Goal: Entertainment & Leisure: Consume media (video, audio)

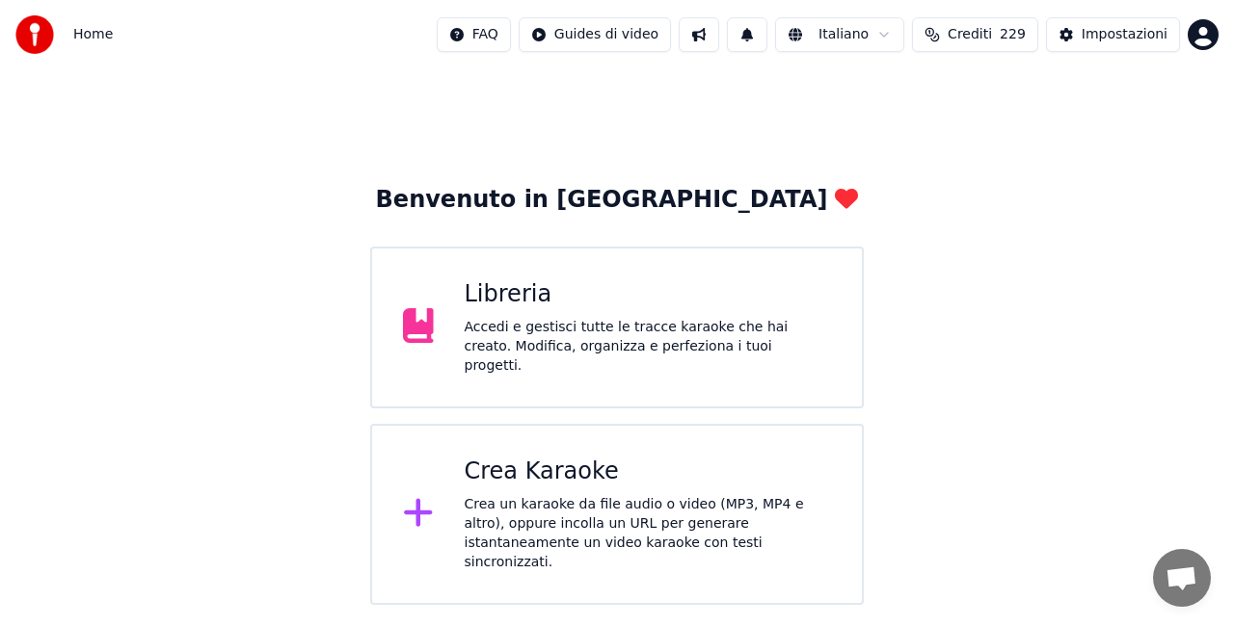
click at [593, 275] on div "Libreria Accedi e gestisci tutte le tracce karaoke che hai creato. Modifica, or…" at bounding box center [616, 328] width 493 height 162
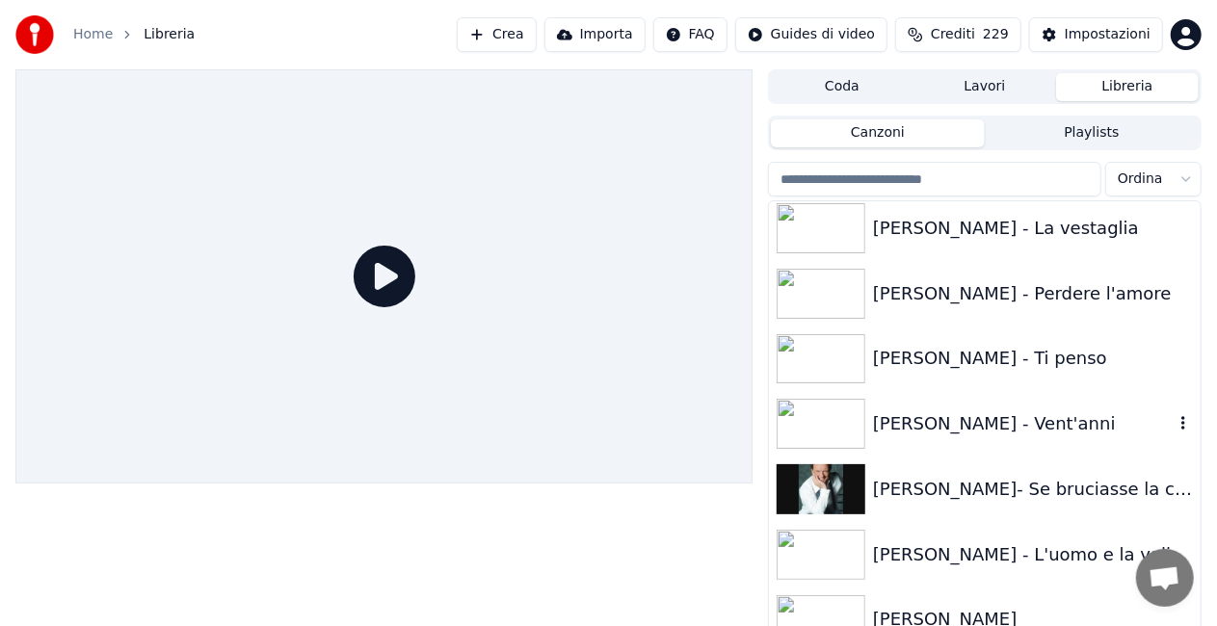
scroll to position [19946, 0]
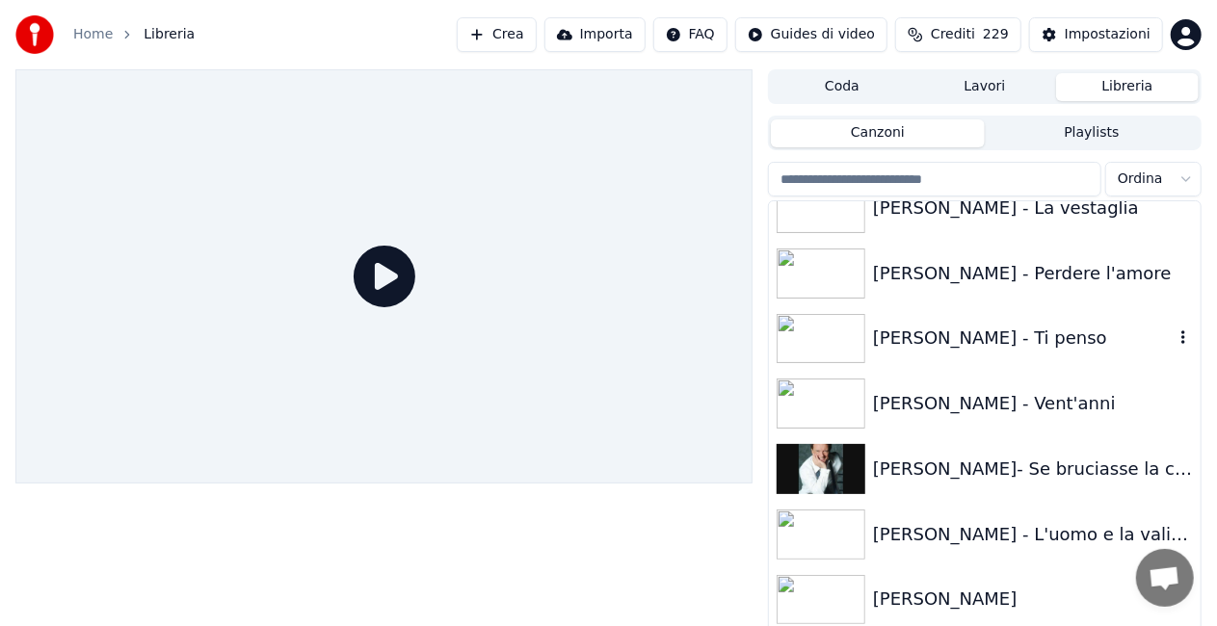
click at [1004, 337] on div "[PERSON_NAME] - Ti penso" at bounding box center [1023, 338] width 301 height 27
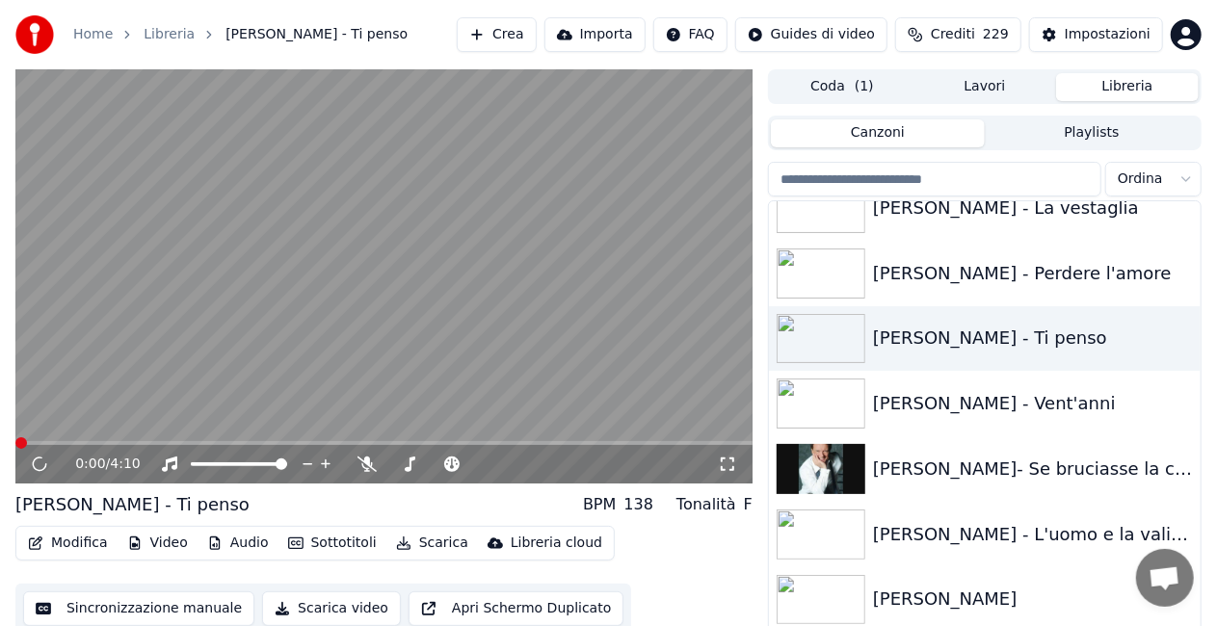
click at [733, 459] on icon at bounding box center [727, 464] width 13 height 13
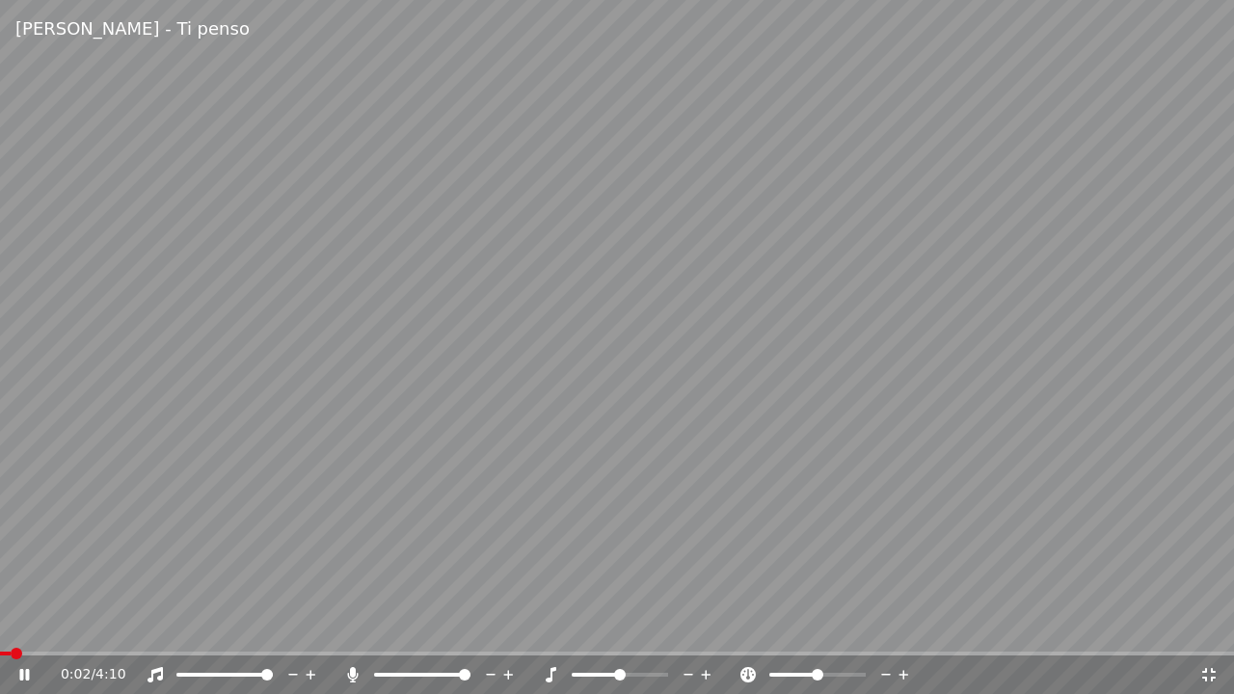
click at [470, 625] on span at bounding box center [465, 675] width 12 height 12
click at [156, 625] on div "0:03 / 4:10" at bounding box center [617, 674] width 1234 height 39
click at [156, 625] on span at bounding box center [617, 653] width 1234 height 4
click at [206, 625] on span at bounding box center [617, 653] width 1234 height 4
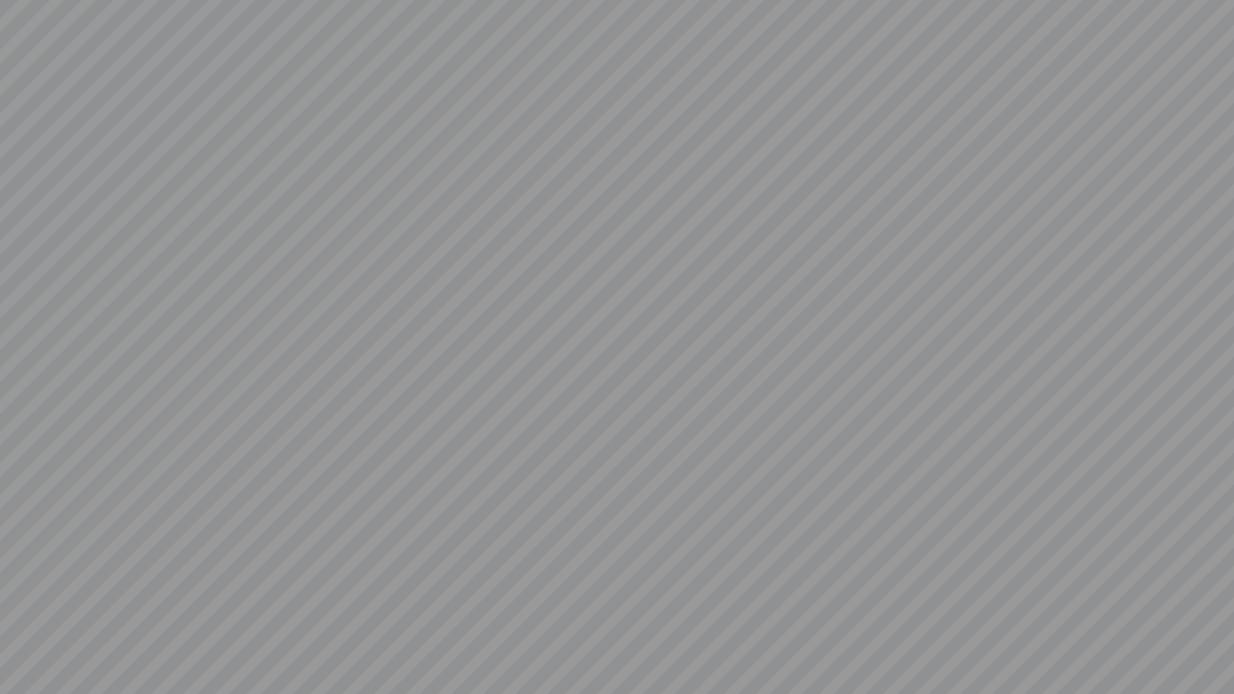
click at [829, 188] on video at bounding box center [617, 347] width 1234 height 694
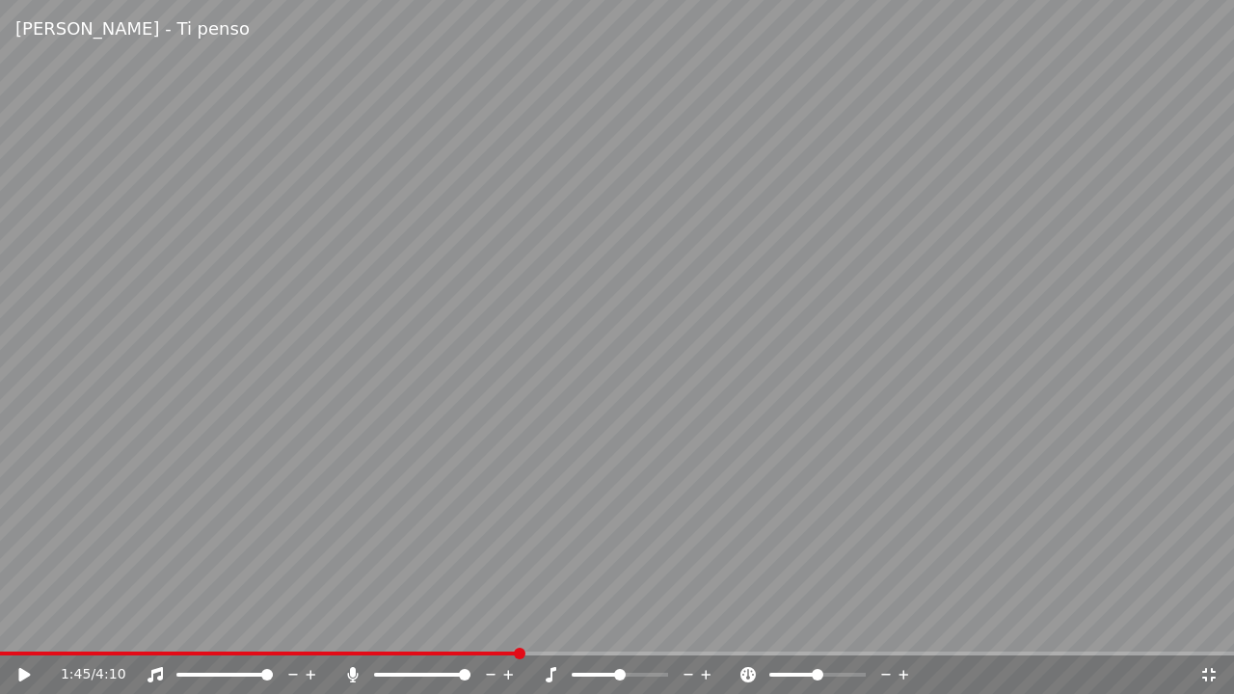
click at [574, 355] on video at bounding box center [617, 347] width 1234 height 694
click at [573, 354] on video at bounding box center [617, 347] width 1234 height 694
click at [714, 355] on video at bounding box center [617, 347] width 1234 height 694
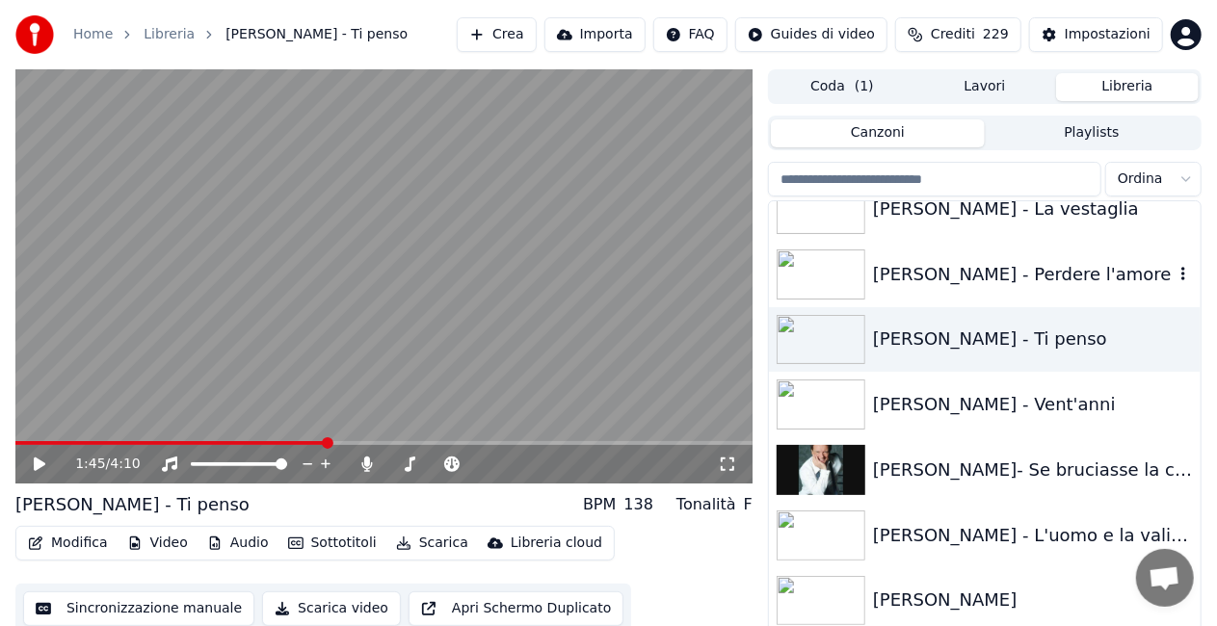
click at [955, 247] on div "[PERSON_NAME] - Perdere l'amore" at bounding box center [985, 275] width 432 height 66
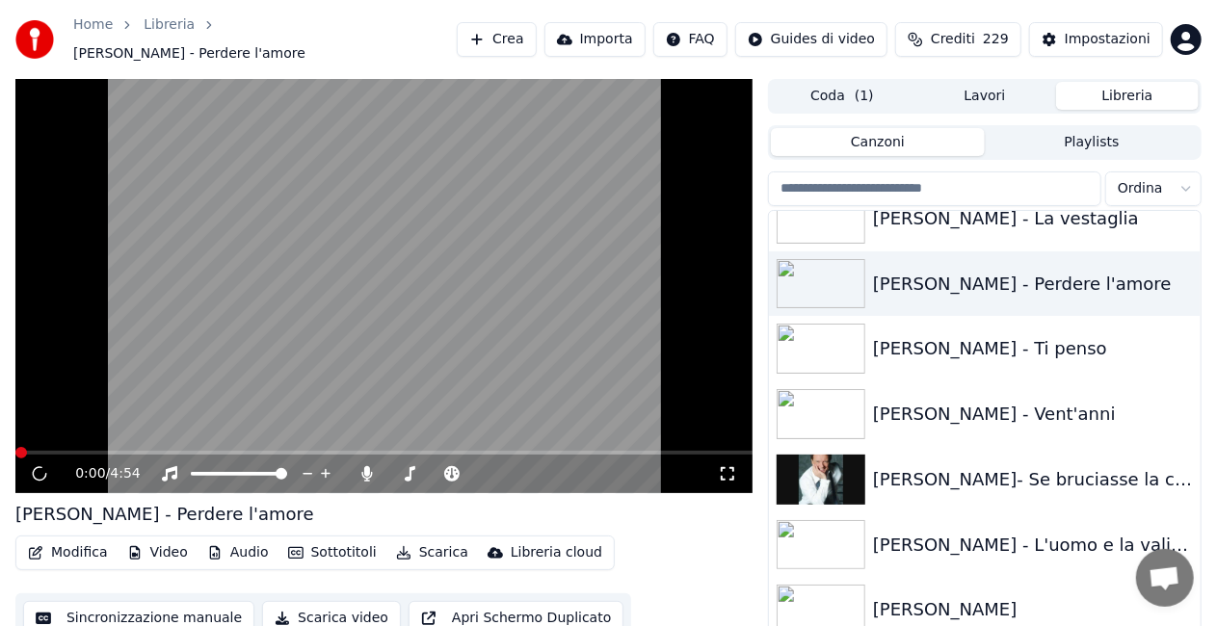
click at [725, 466] on icon at bounding box center [727, 473] width 19 height 15
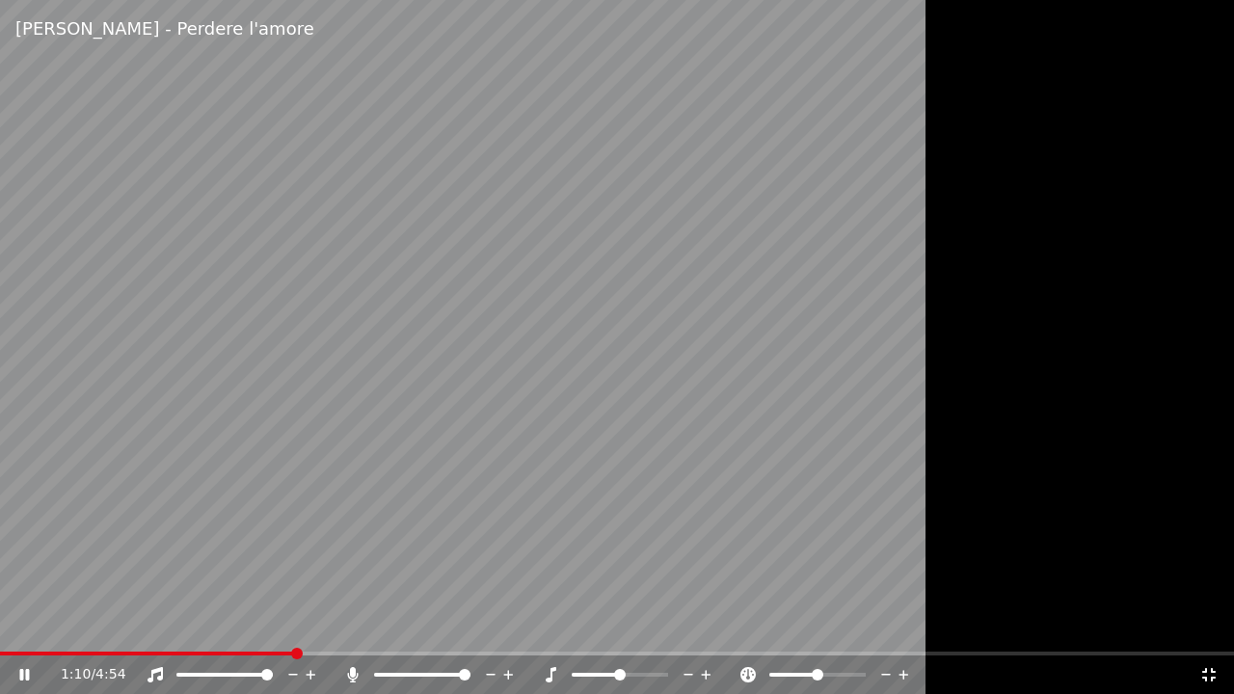
click at [293, 625] on span at bounding box center [617, 653] width 1234 height 4
click at [376, 625] on span at bounding box center [189, 653] width 378 height 4
click at [368, 625] on video at bounding box center [617, 347] width 1234 height 694
click at [357, 625] on span at bounding box center [178, 653] width 357 height 4
click at [35, 625] on span at bounding box center [178, 653] width 357 height 4
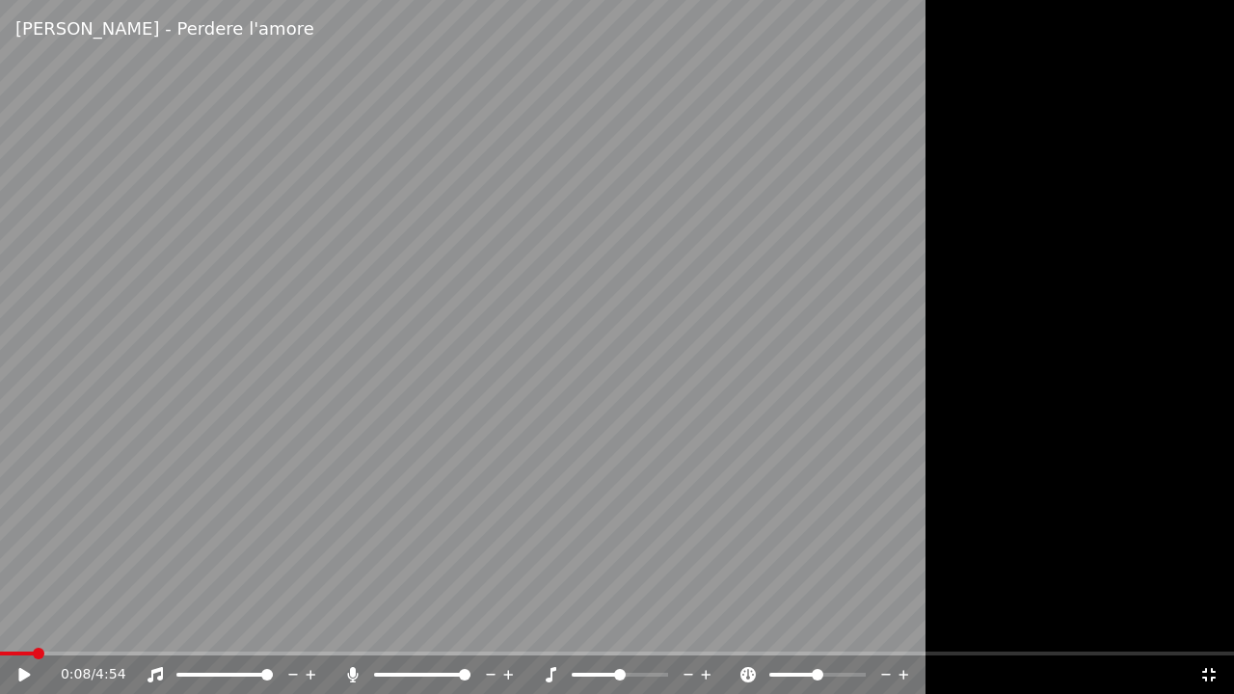
click at [25, 625] on icon at bounding box center [24, 674] width 12 height 13
click at [73, 625] on div "0:08 / 4:54" at bounding box center [617, 674] width 1234 height 39
click at [74, 625] on span at bounding box center [617, 653] width 1234 height 4
click at [350, 625] on icon at bounding box center [352, 674] width 19 height 15
click at [1205, 625] on icon at bounding box center [1208, 674] width 13 height 13
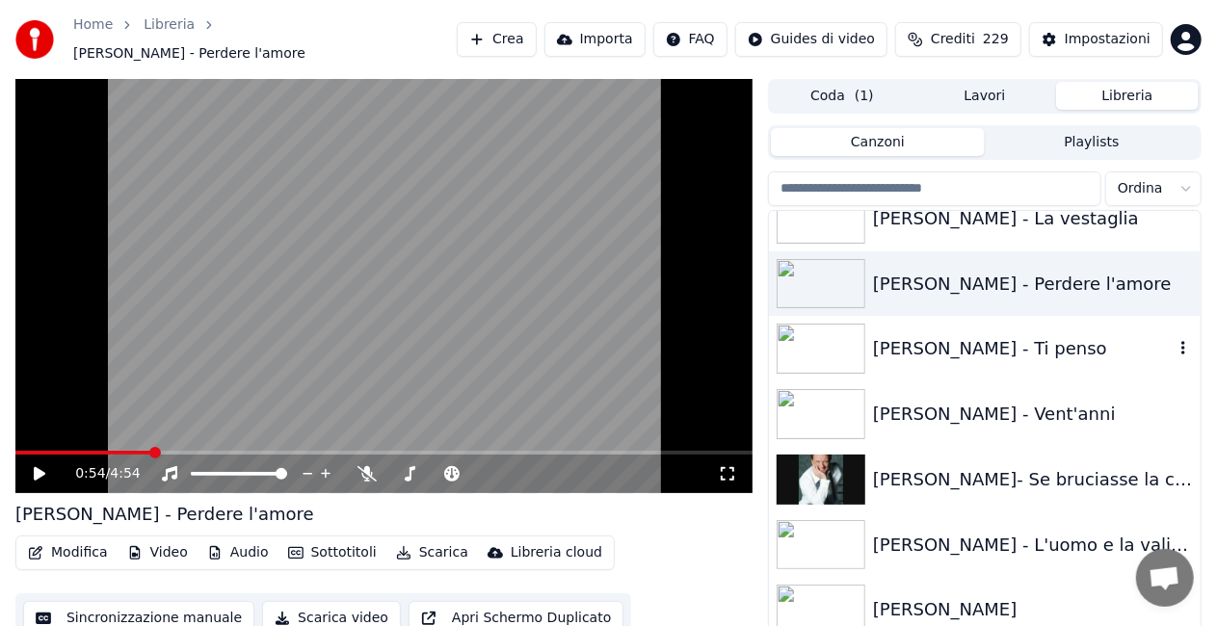
click at [966, 358] on div "[PERSON_NAME] - Ti penso" at bounding box center [985, 349] width 432 height 66
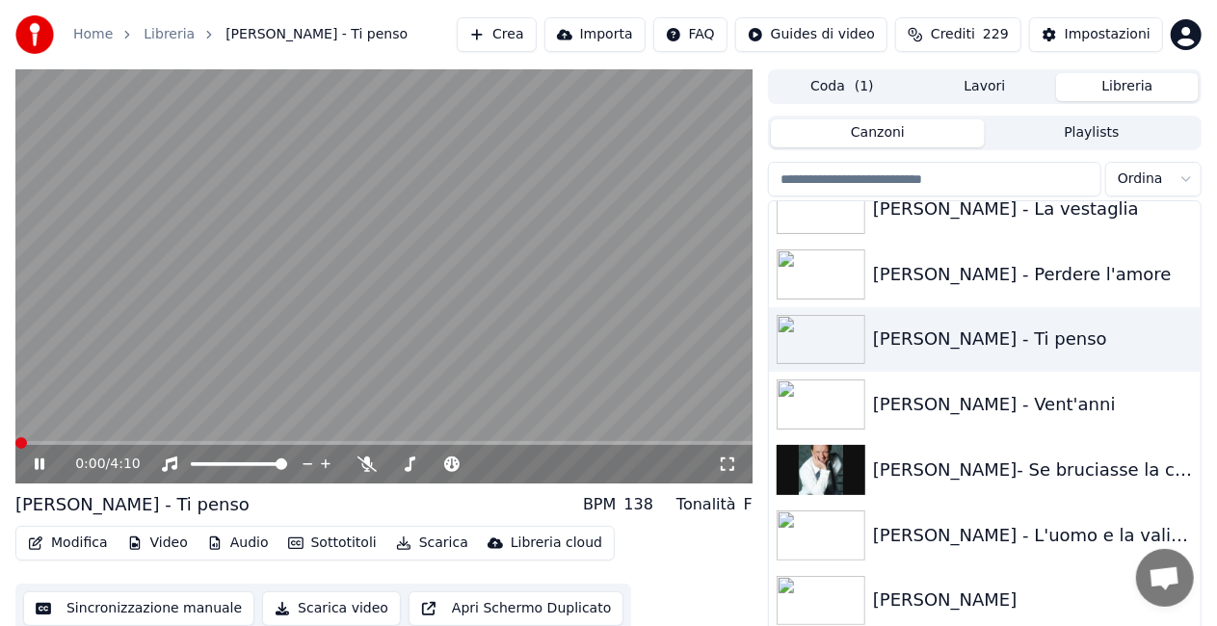
click at [723, 469] on icon at bounding box center [727, 464] width 13 height 13
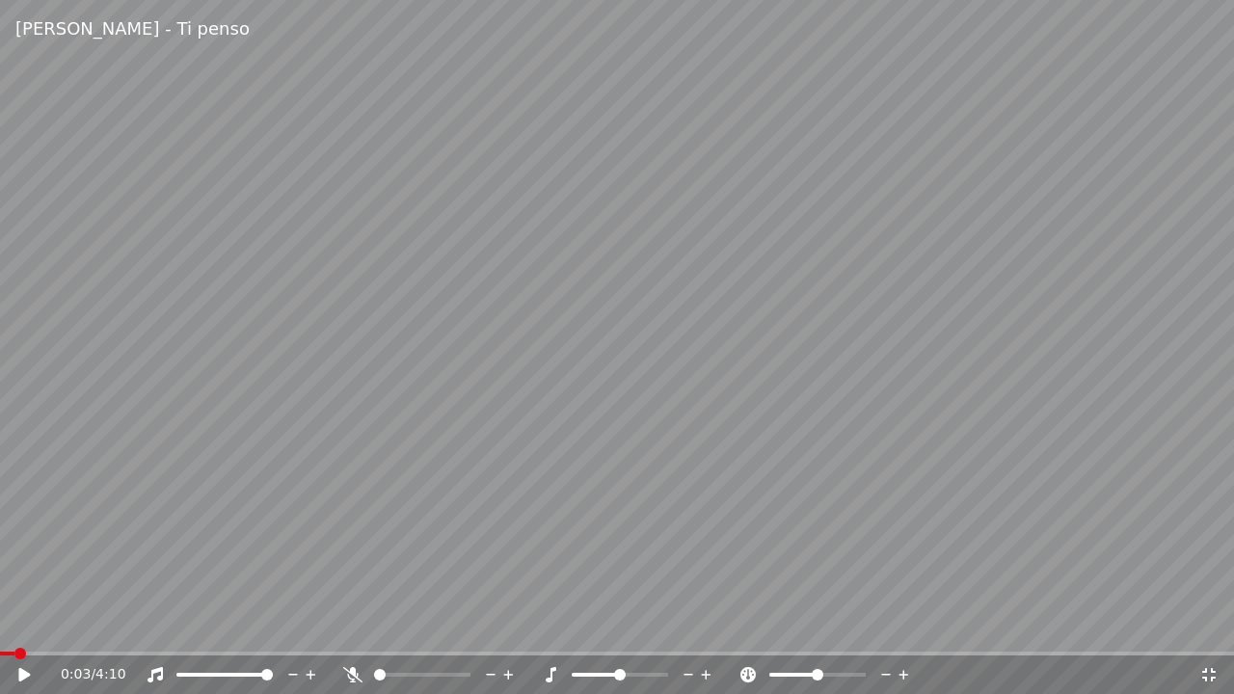
click at [13, 625] on span at bounding box center [7, 653] width 14 height 4
click at [22, 625] on icon at bounding box center [24, 674] width 12 height 13
click at [375, 625] on video at bounding box center [617, 347] width 1234 height 694
click at [374, 625] on span at bounding box center [187, 653] width 374 height 4
click at [362, 625] on div at bounding box center [439, 674] width 155 height 19
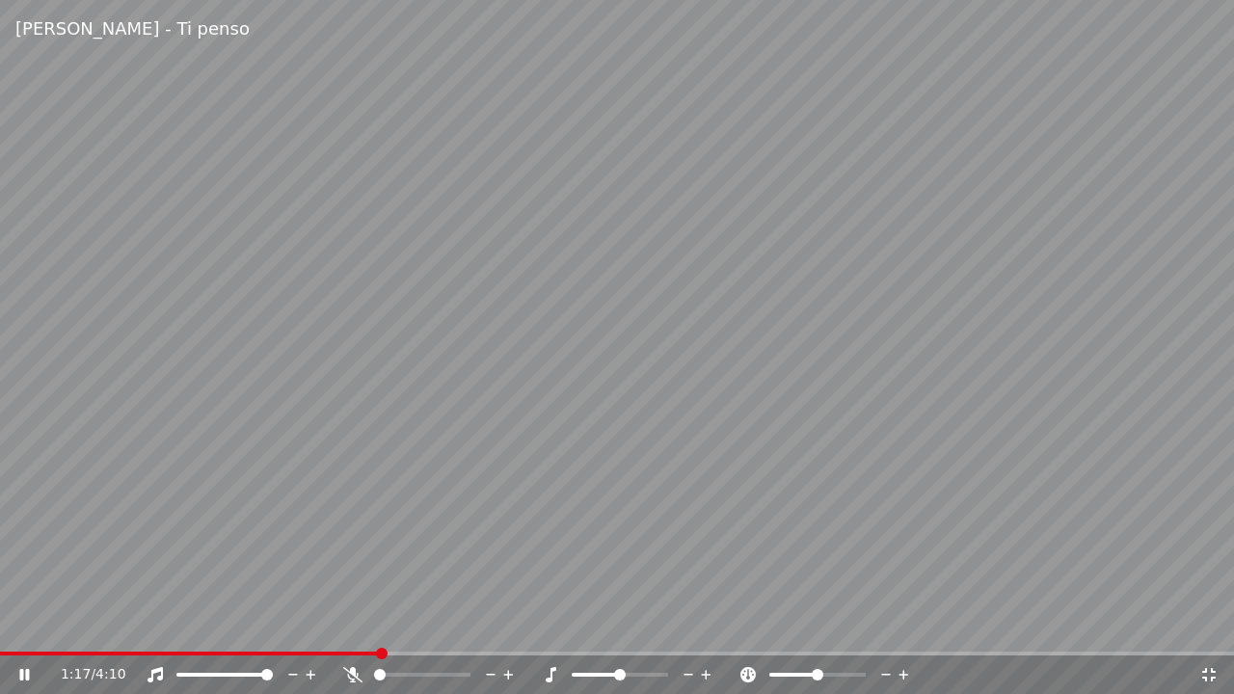
click at [353, 625] on icon at bounding box center [352, 674] width 19 height 15
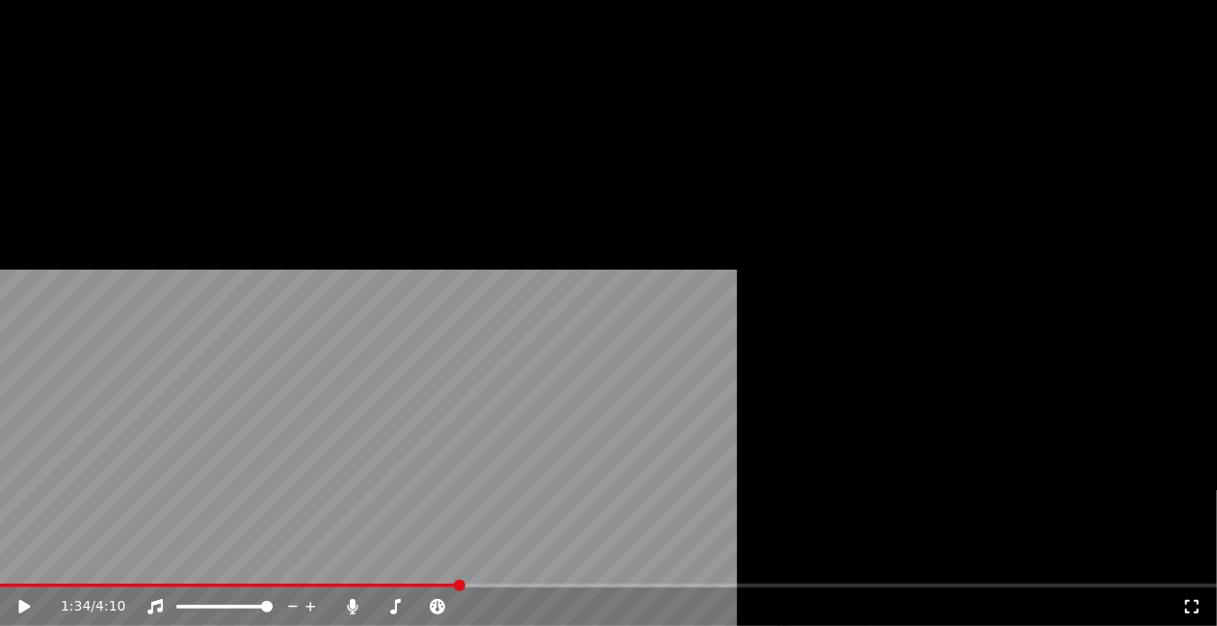
scroll to position [27463, 0]
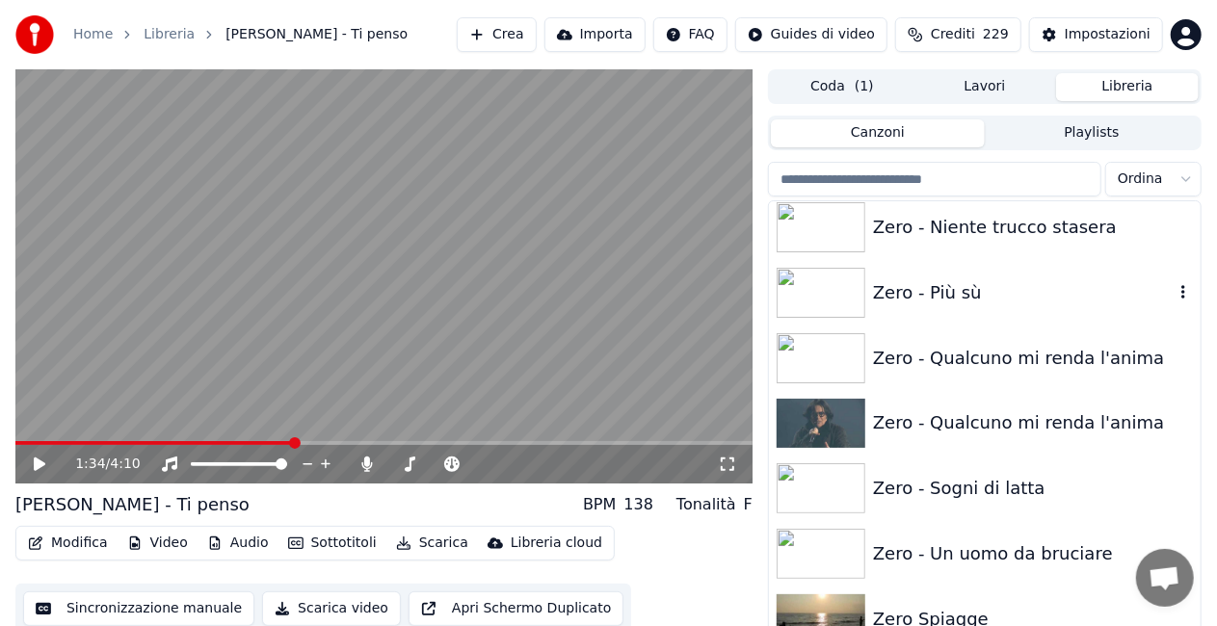
click at [991, 279] on div "Zero - Più sù" at bounding box center [1023, 292] width 301 height 27
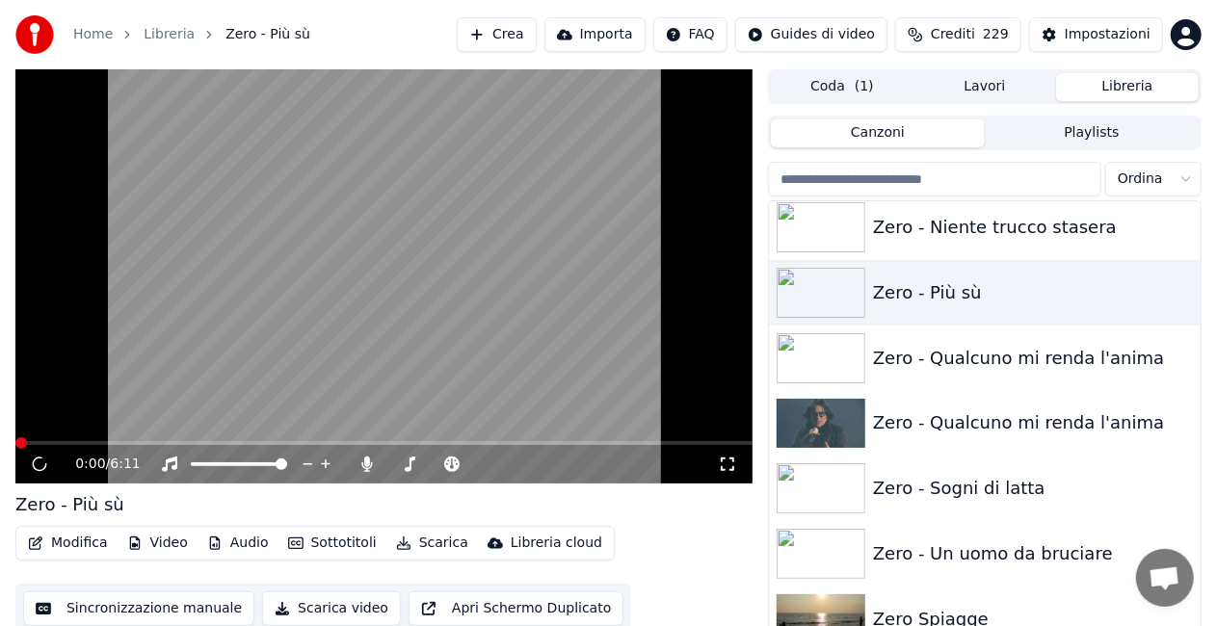
click at [725, 468] on icon at bounding box center [727, 464] width 19 height 15
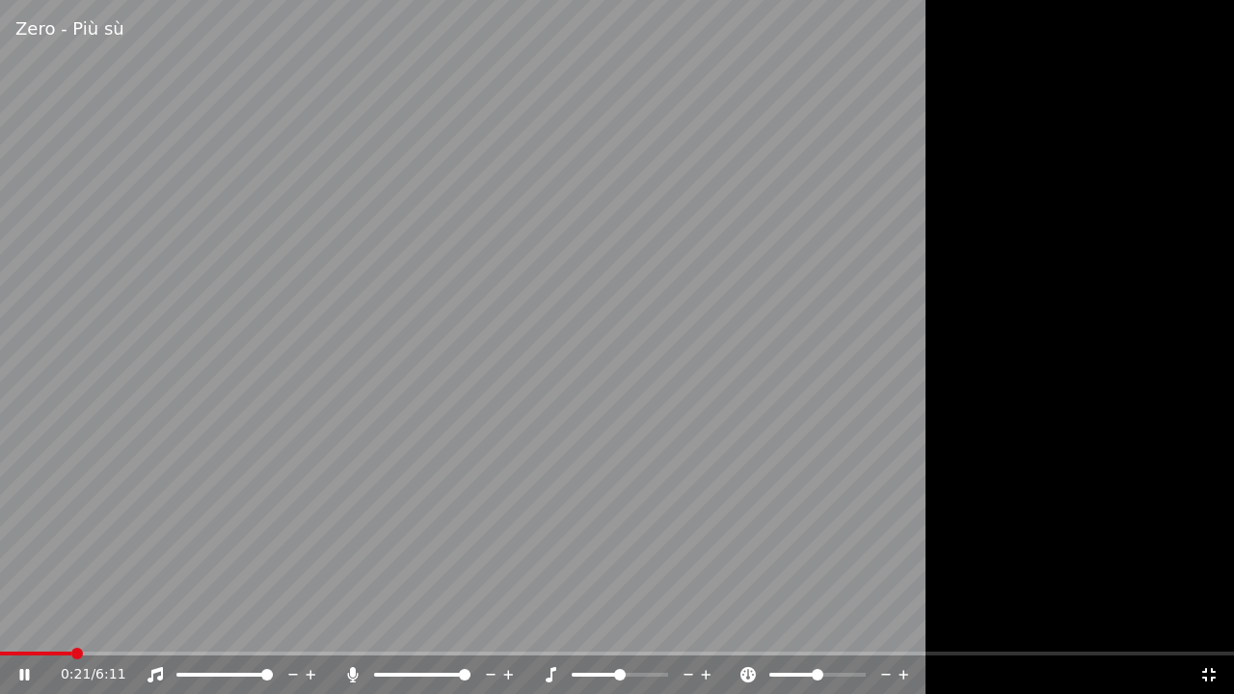
click at [6, 625] on div "Zero - Più sù 0:21 / 6:11" at bounding box center [617, 347] width 1234 height 694
click at [5, 625] on span at bounding box center [36, 653] width 72 height 4
click at [351, 625] on icon at bounding box center [352, 674] width 11 height 15
drag, startPoint x: 1233, startPoint y: 356, endPoint x: 1218, endPoint y: 344, distance: 18.5
click at [1220, 341] on div at bounding box center [617, 347] width 1234 height 694
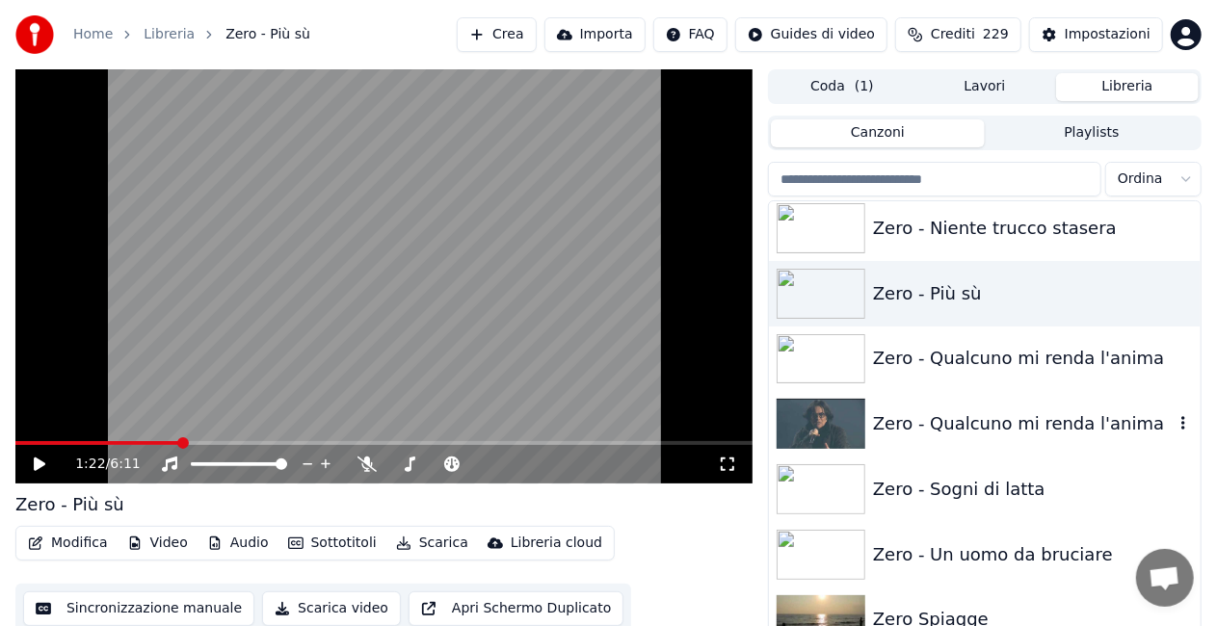
click at [1050, 411] on div "Zero - Qualcuno mi renda l'anima" at bounding box center [1023, 424] width 301 height 27
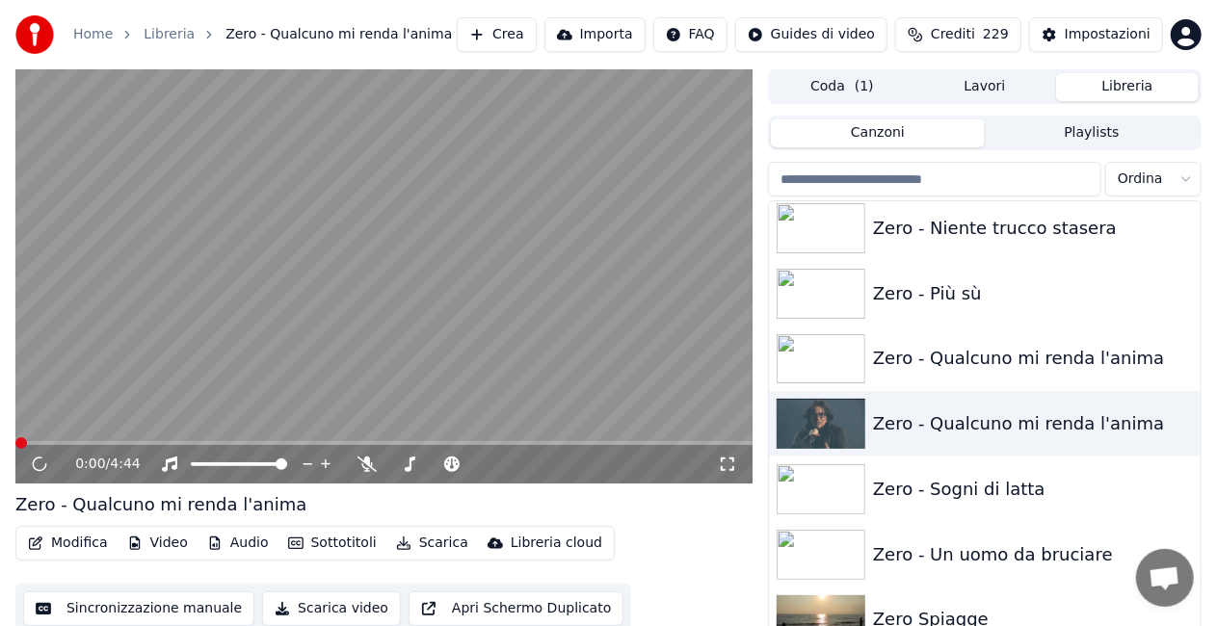
click at [723, 461] on icon at bounding box center [727, 464] width 19 height 15
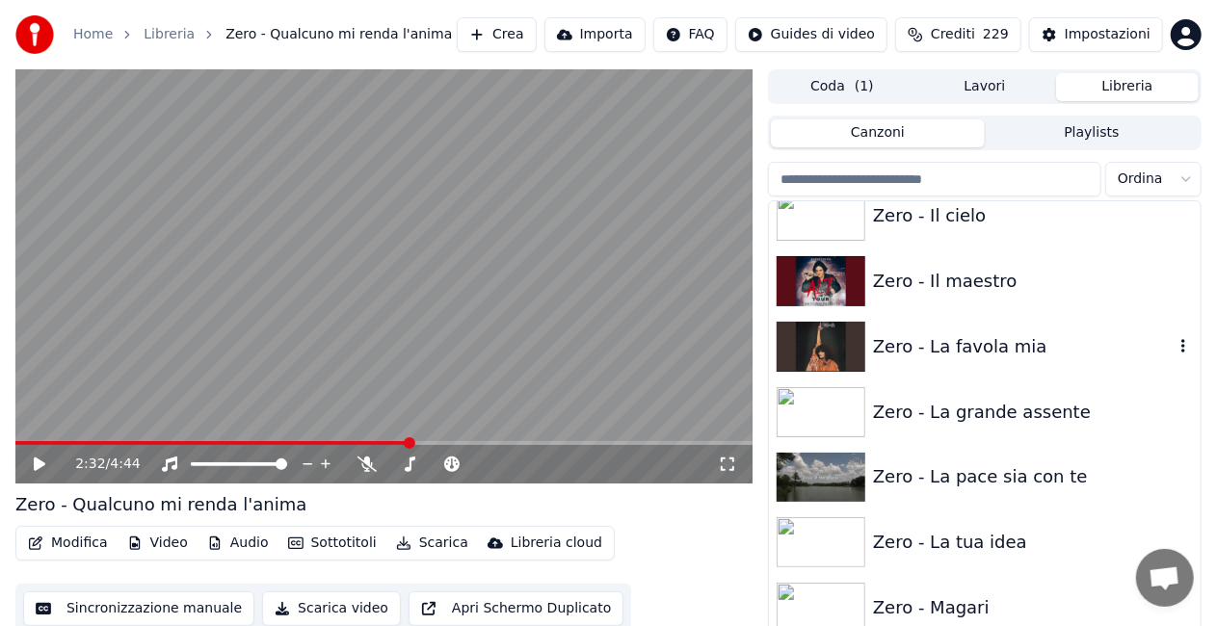
scroll to position [26788, 0]
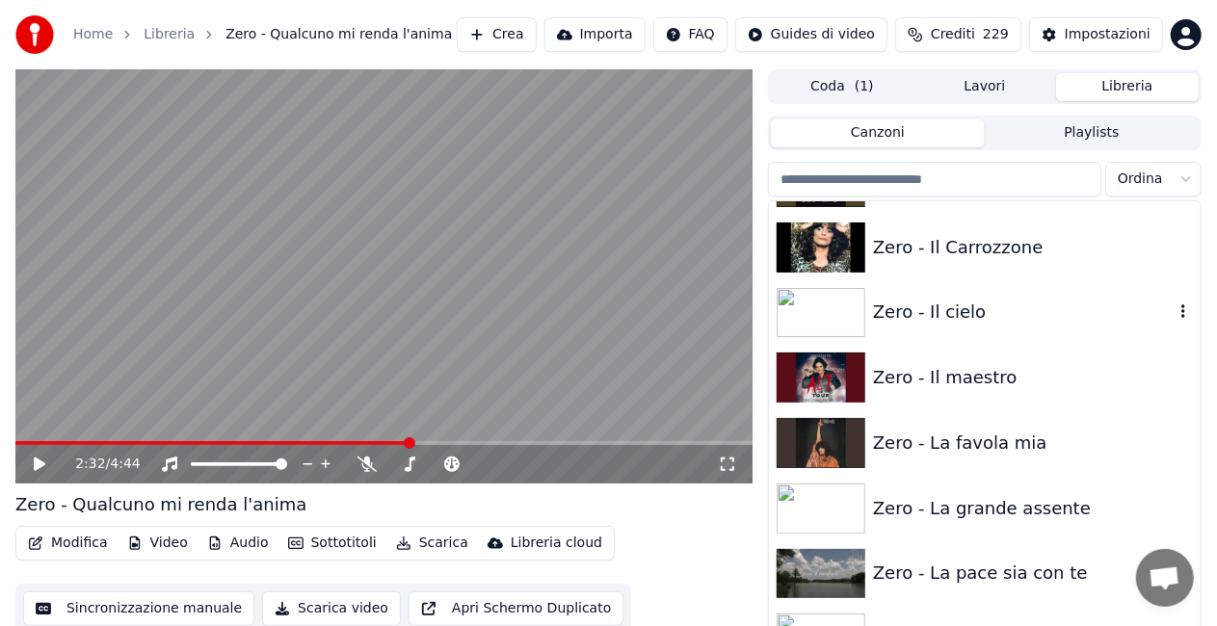
drag, startPoint x: 964, startPoint y: 302, endPoint x: 784, endPoint y: 399, distance: 204.0
click at [961, 305] on div "Zero - Il cielo" at bounding box center [1023, 312] width 301 height 27
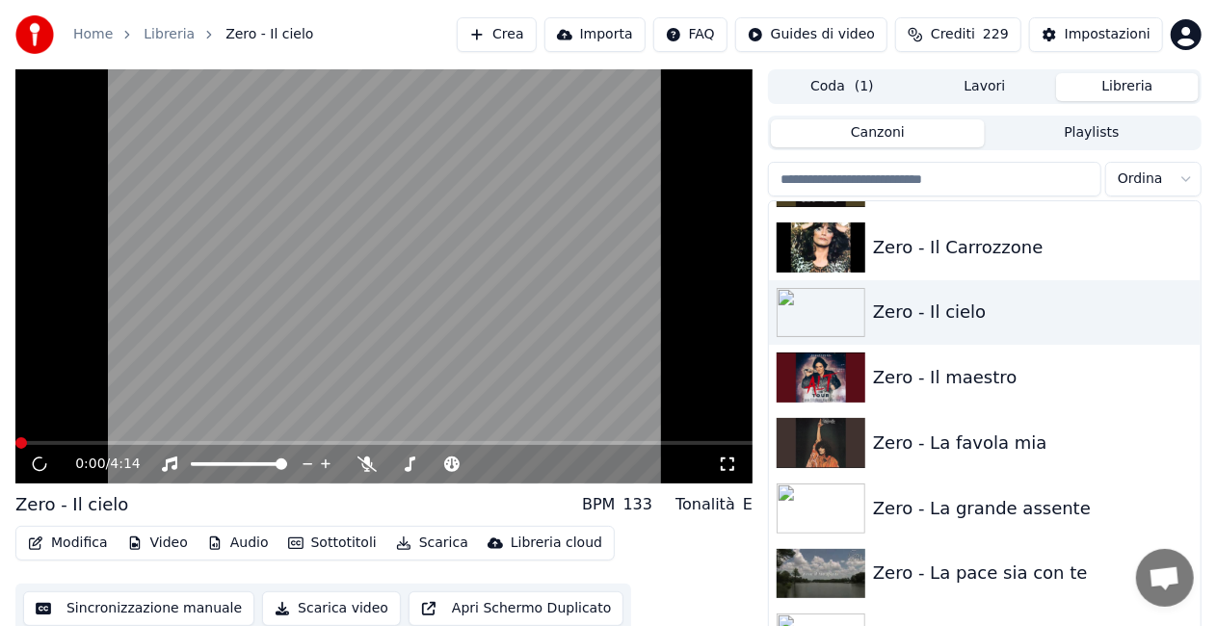
click at [733, 464] on icon at bounding box center [727, 464] width 19 height 15
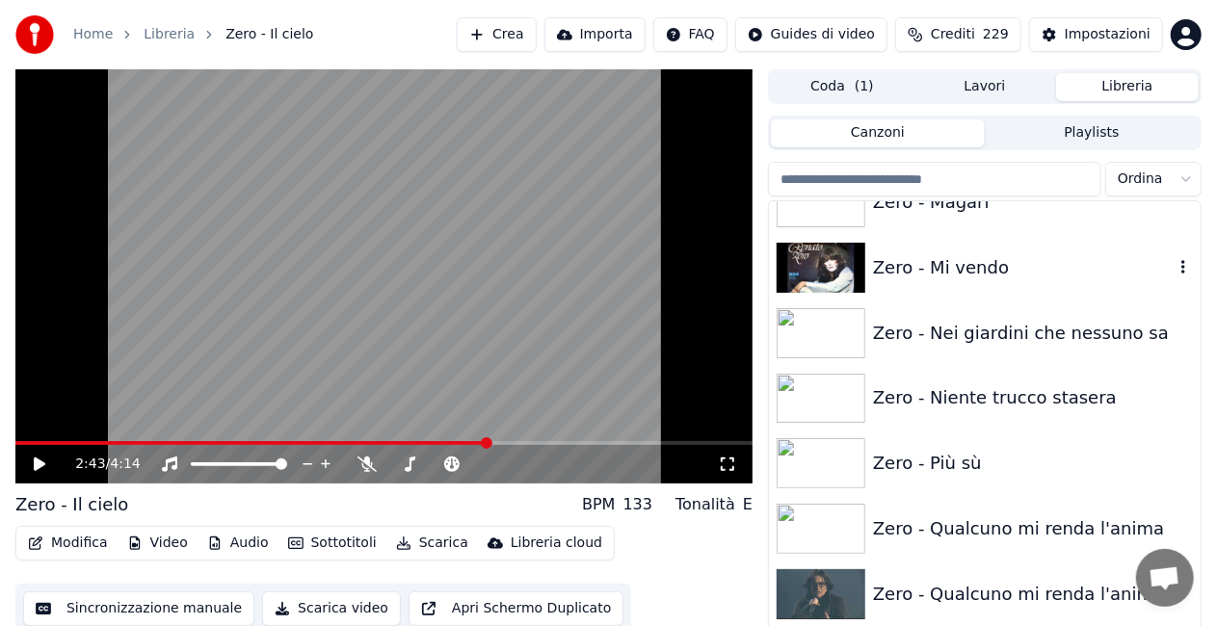
scroll to position [27367, 0]
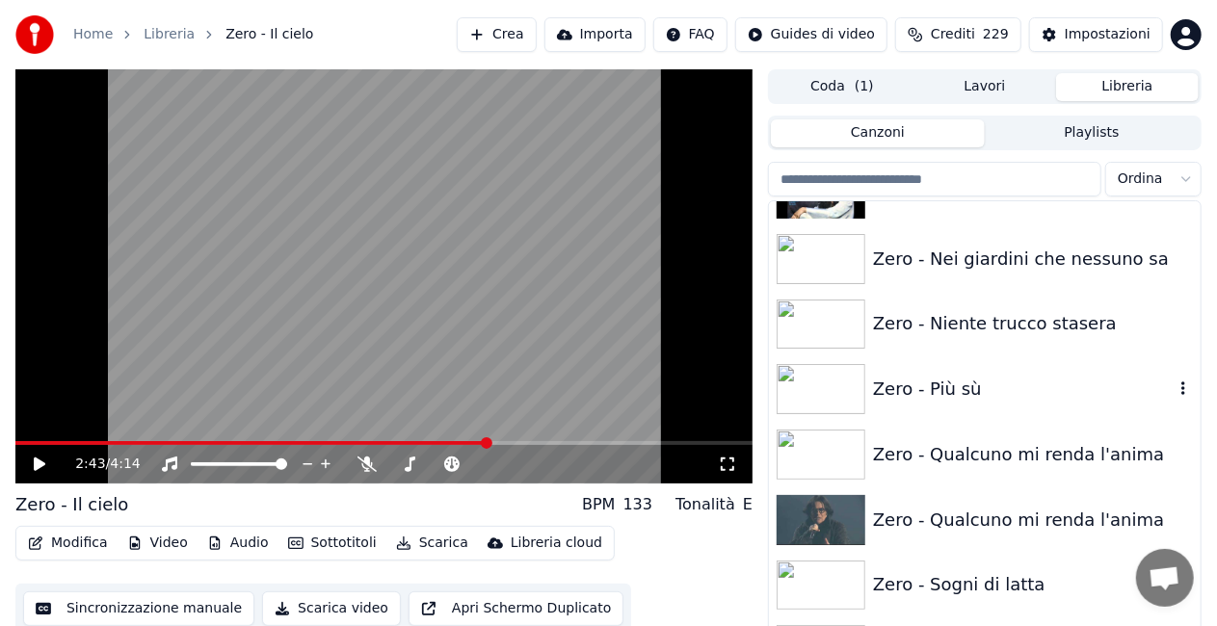
click at [921, 391] on div "Zero - Più sù" at bounding box center [1023, 389] width 301 height 27
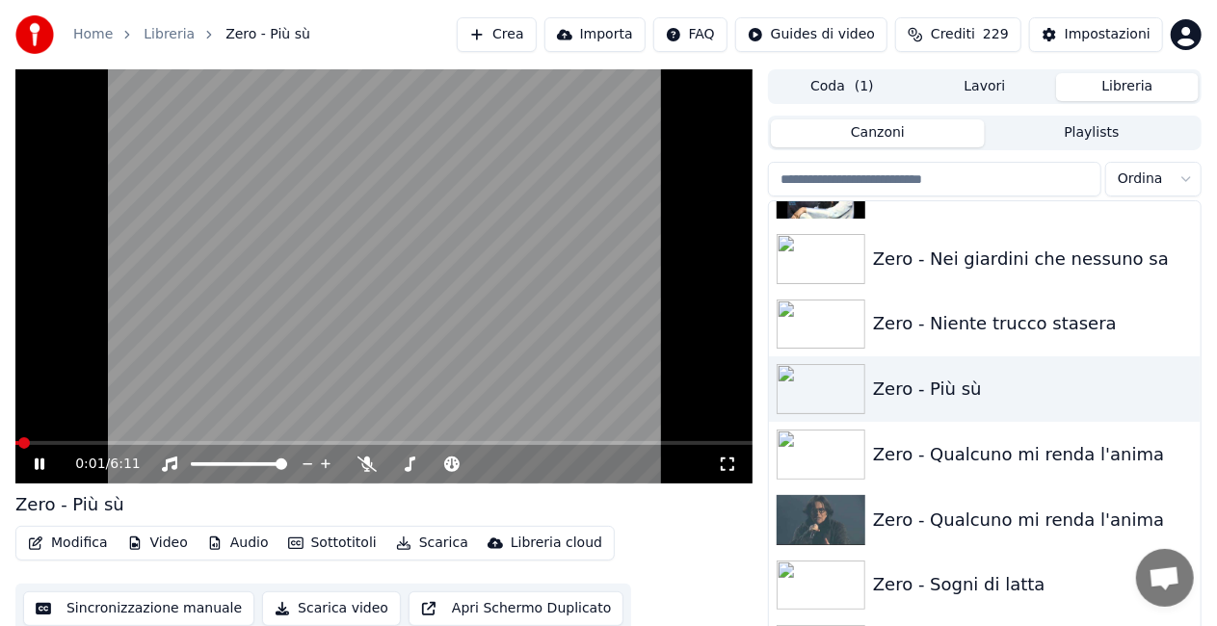
click at [727, 466] on icon at bounding box center [727, 464] width 19 height 15
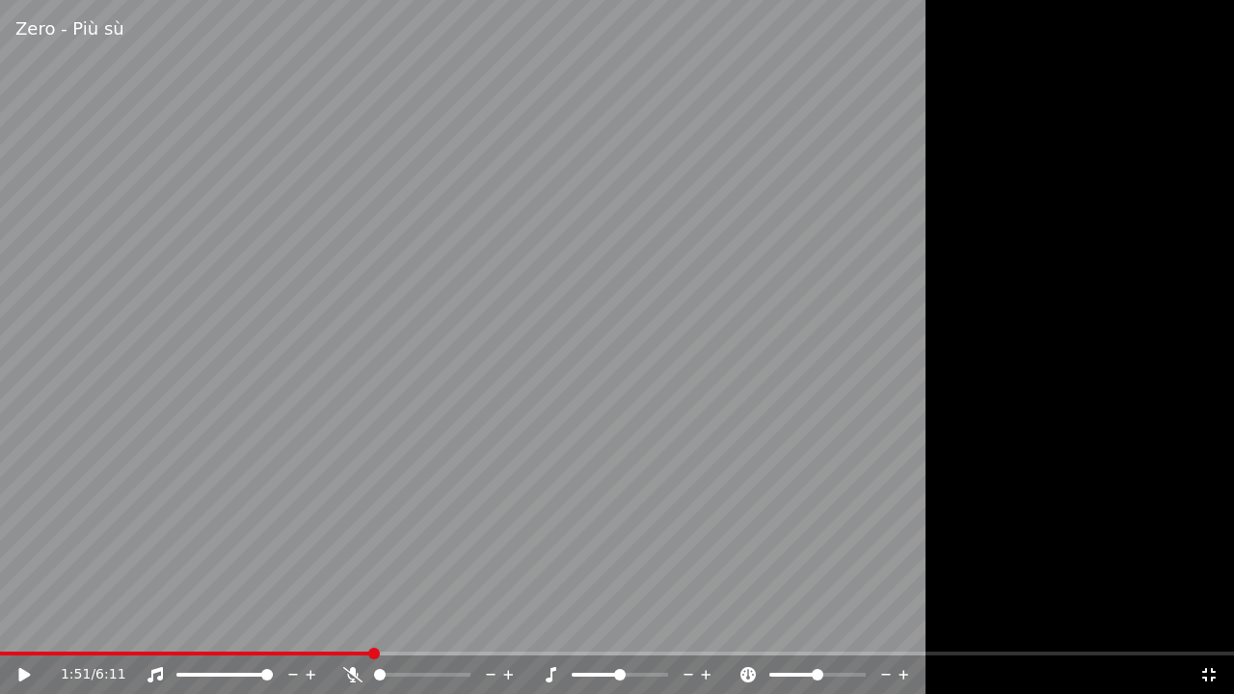
click at [48, 625] on div "1:51 / 6:11" at bounding box center [617, 674] width 1234 height 39
click at [25, 625] on span at bounding box center [13, 653] width 27 height 4
click at [15, 625] on icon at bounding box center [37, 674] width 45 height 15
click at [348, 625] on icon at bounding box center [352, 674] width 19 height 15
click at [17, 625] on video at bounding box center [617, 347] width 1234 height 694
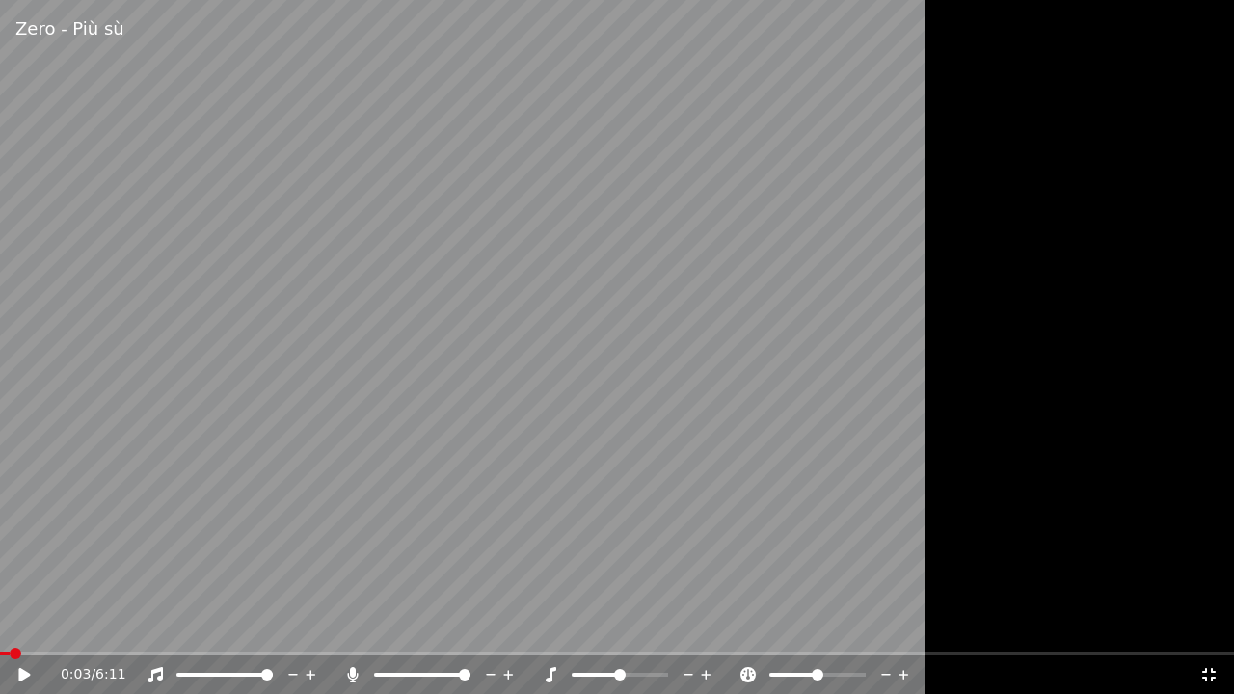
click at [0, 625] on span at bounding box center [5, 653] width 10 height 4
click at [25, 625] on icon at bounding box center [24, 674] width 12 height 13
click at [354, 625] on icon at bounding box center [352, 674] width 11 height 15
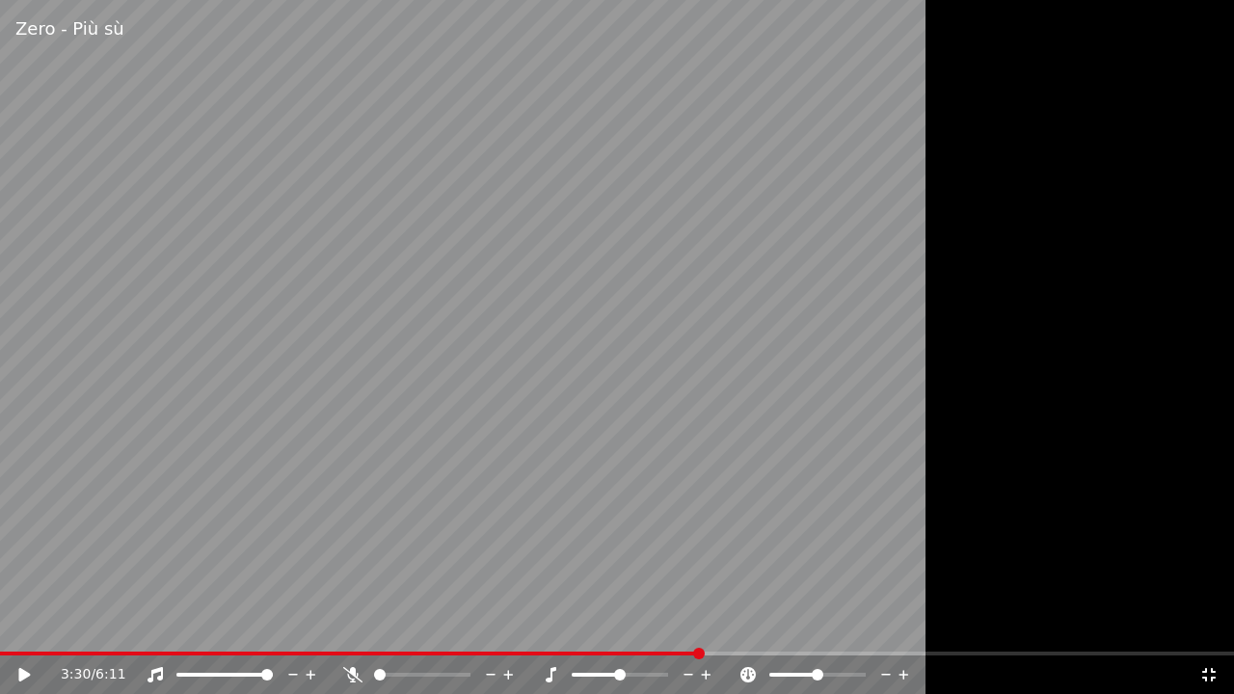
click at [8, 625] on video at bounding box center [617, 347] width 1234 height 694
click at [8, 625] on span at bounding box center [350, 653] width 701 height 4
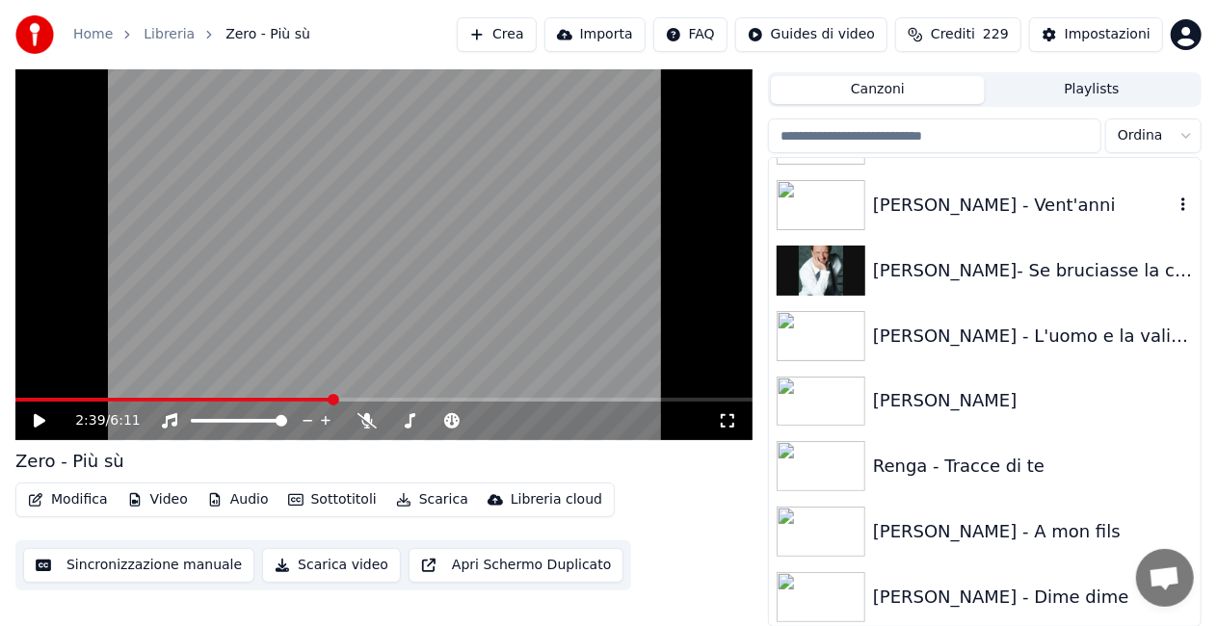
scroll to position [20157, 0]
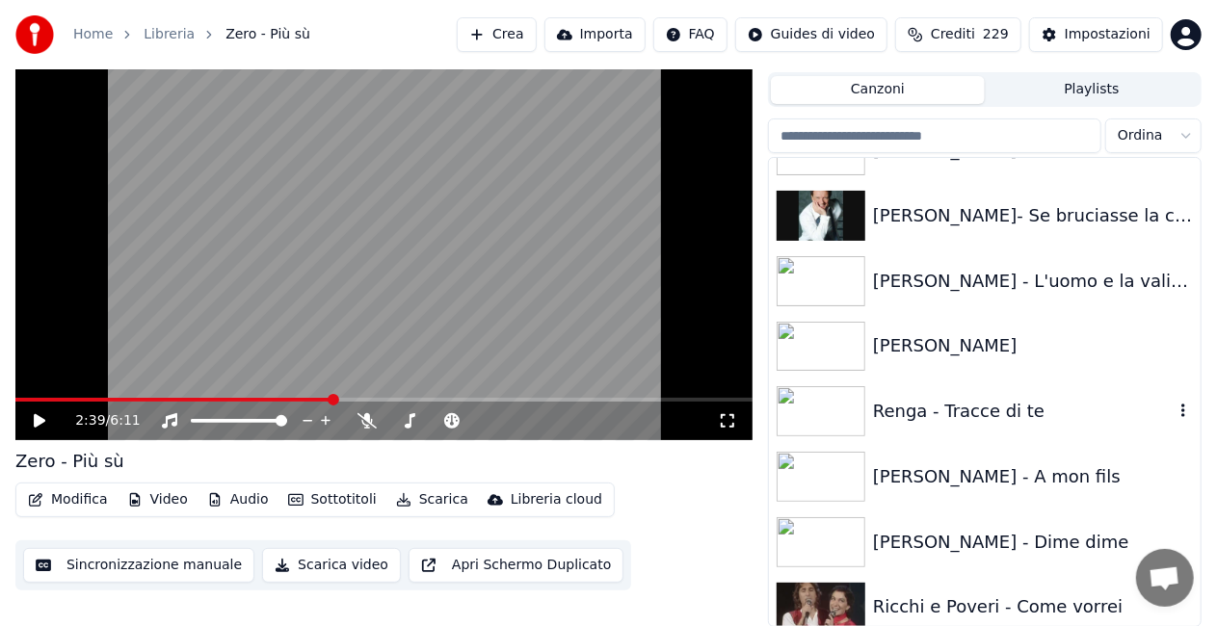
click at [1016, 411] on div "Renga - Tracce di te" at bounding box center [1023, 411] width 301 height 27
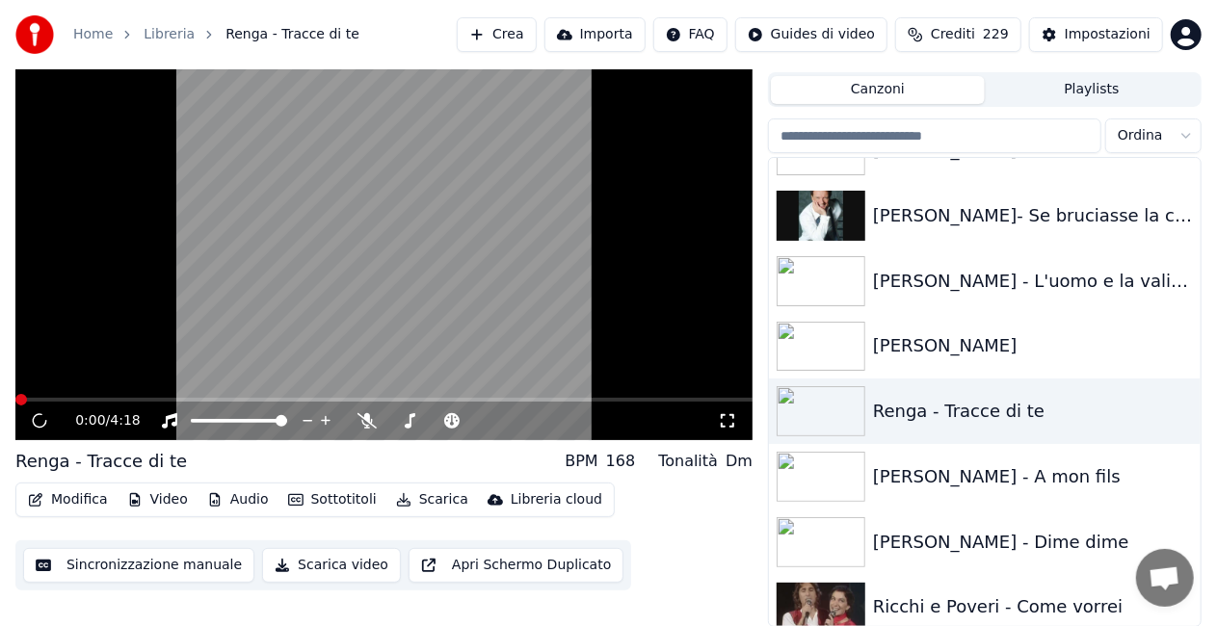
click at [726, 421] on icon at bounding box center [727, 420] width 19 height 15
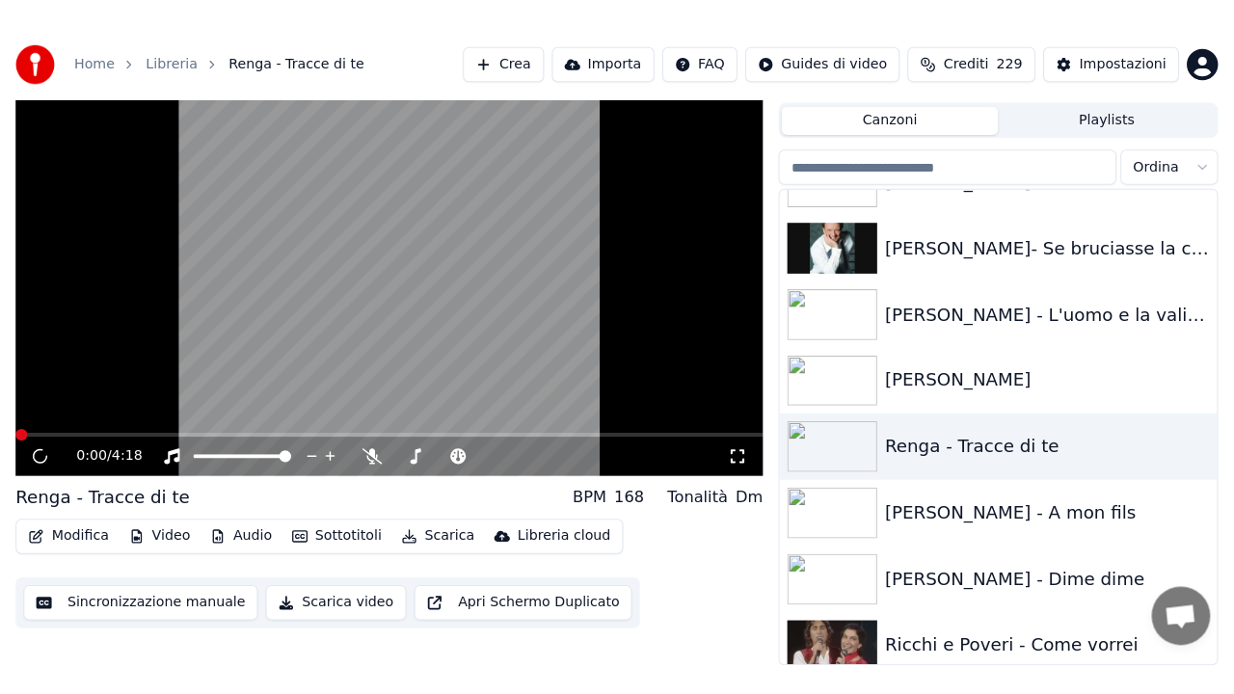
scroll to position [27, 0]
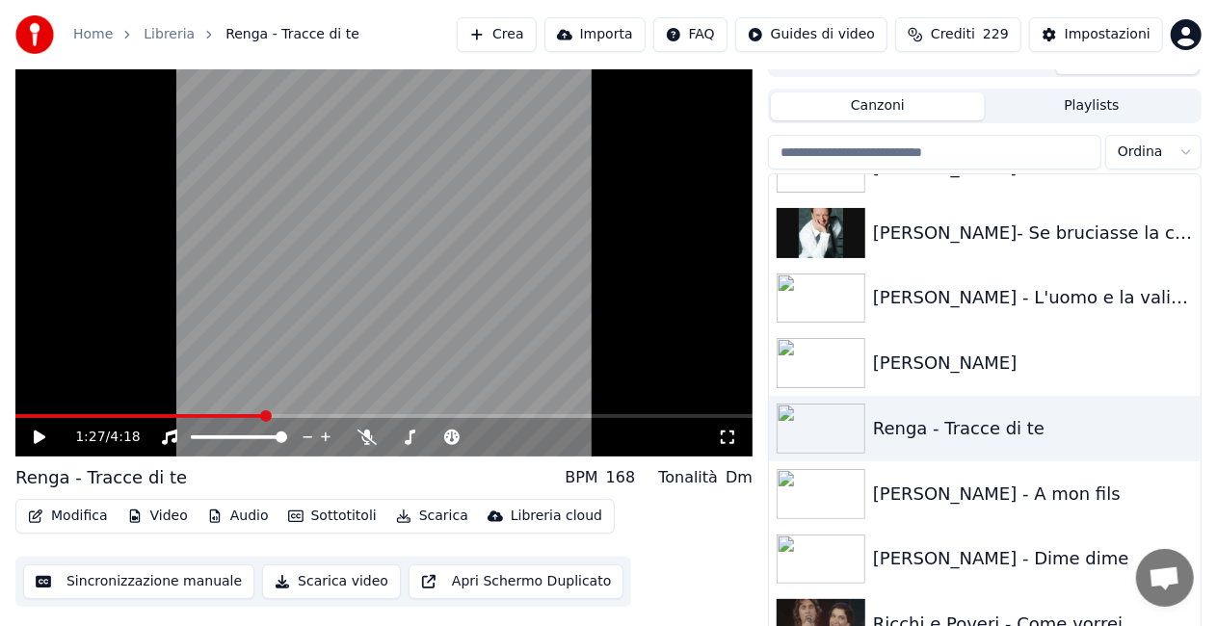
click at [19, 414] on span at bounding box center [140, 416] width 250 height 4
click at [729, 430] on icon at bounding box center [727, 437] width 19 height 15
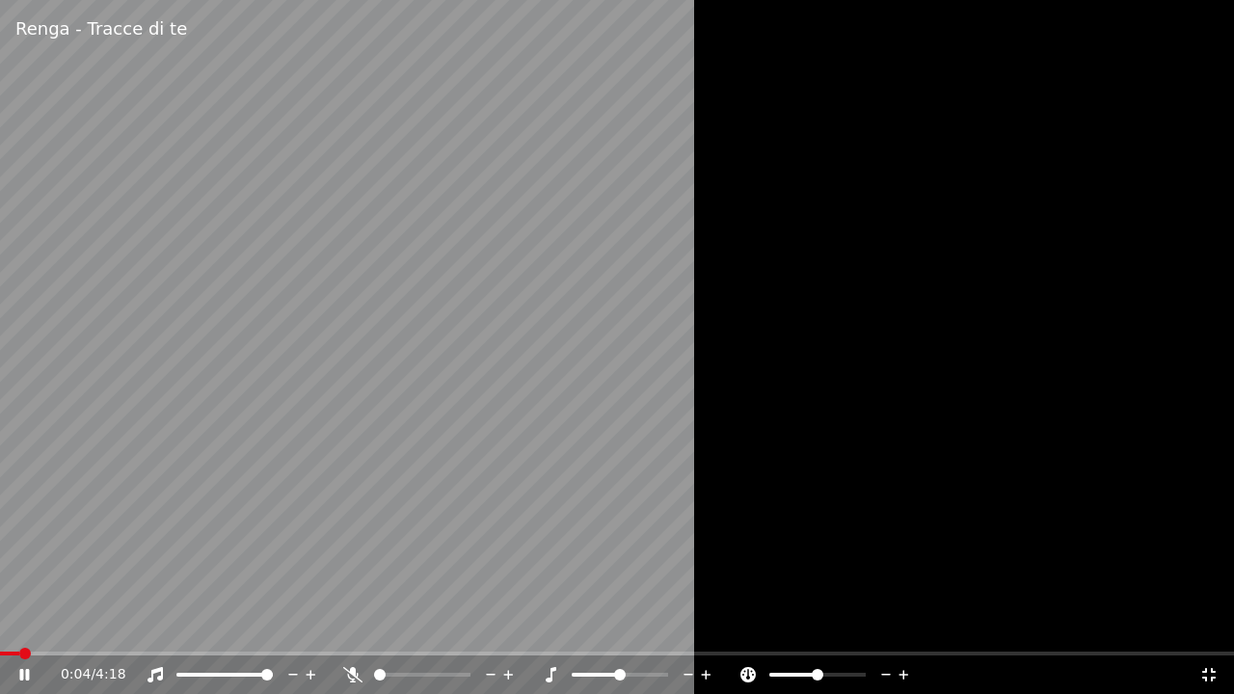
click at [17, 625] on span at bounding box center [9, 653] width 19 height 4
click at [358, 625] on icon at bounding box center [352, 674] width 19 height 15
drag, startPoint x: 741, startPoint y: 486, endPoint x: 740, endPoint y: 428, distance: 57.8
click at [748, 480] on div at bounding box center [617, 347] width 1234 height 694
click at [332, 625] on video at bounding box center [617, 347] width 1234 height 694
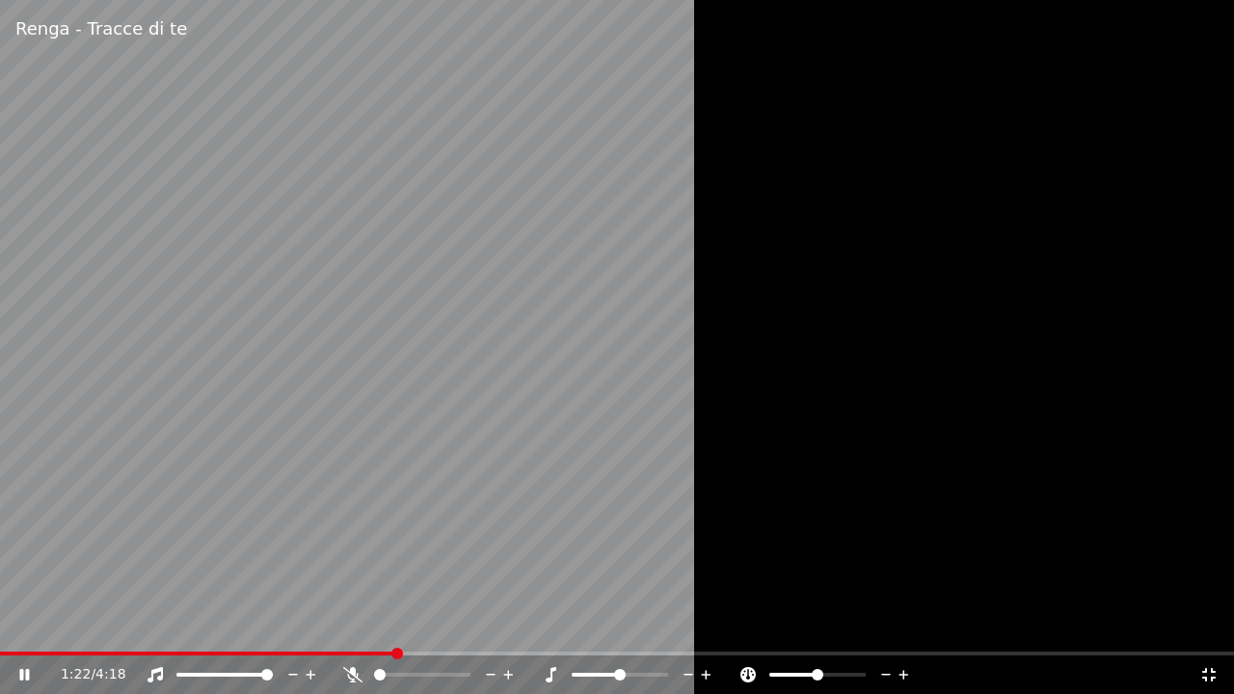
click at [332, 625] on span at bounding box center [197, 653] width 395 height 4
click at [355, 625] on div at bounding box center [430, 674] width 174 height 19
click at [355, 625] on icon at bounding box center [352, 674] width 19 height 15
click at [217, 459] on video at bounding box center [617, 347] width 1234 height 694
